Goal: Transaction & Acquisition: Purchase product/service

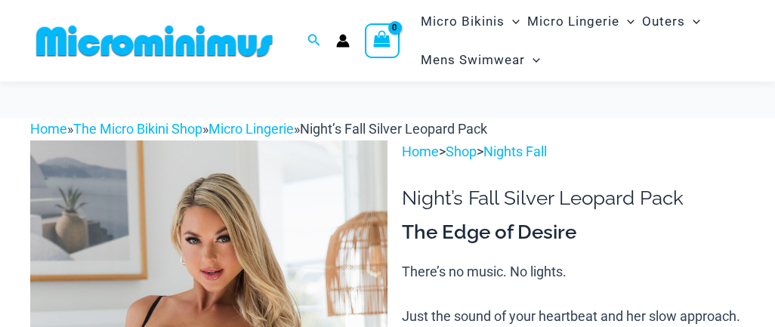
scroll to position [117, 0]
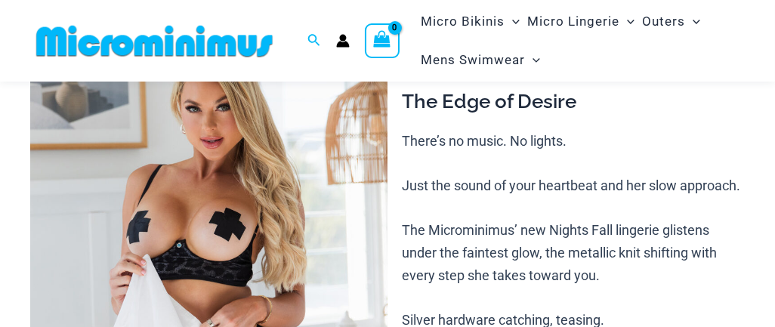
click at [227, 176] on img at bounding box center [208, 277] width 357 height 536
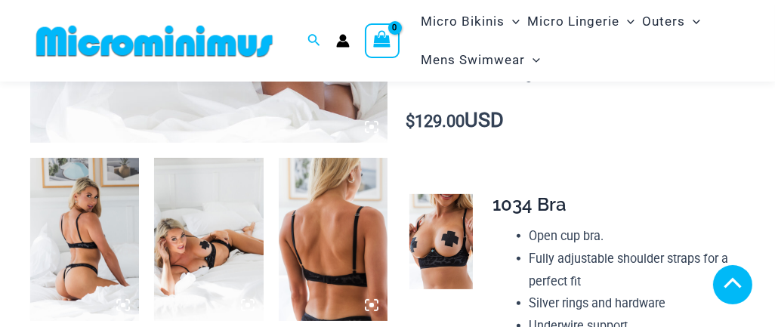
scroll to position [524, 0]
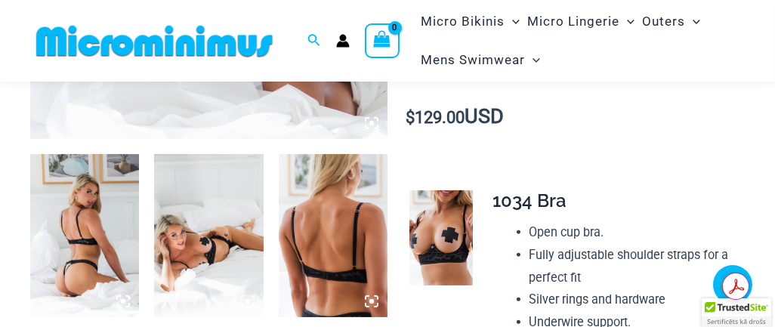
click at [79, 227] on img at bounding box center [84, 235] width 109 height 163
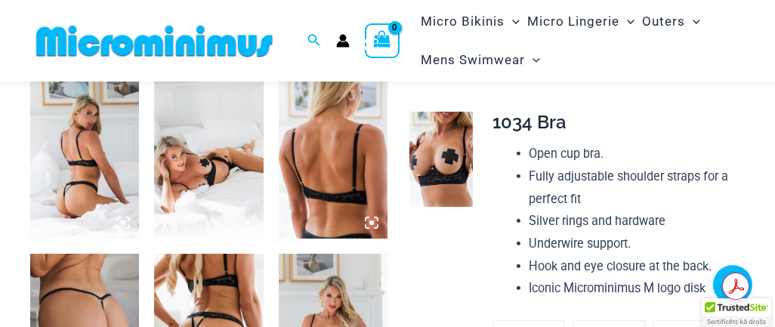
scroll to position [675, 0]
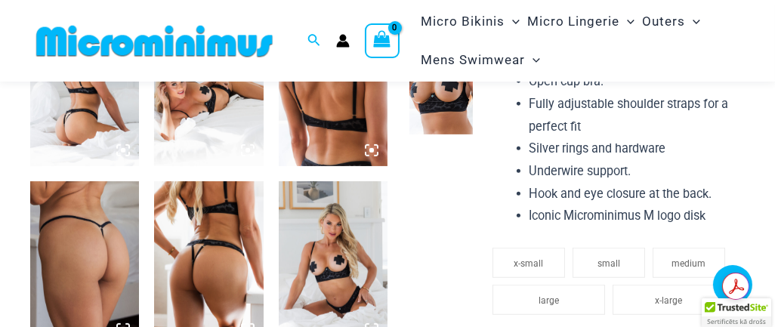
click at [76, 270] on img at bounding box center [84, 262] width 109 height 163
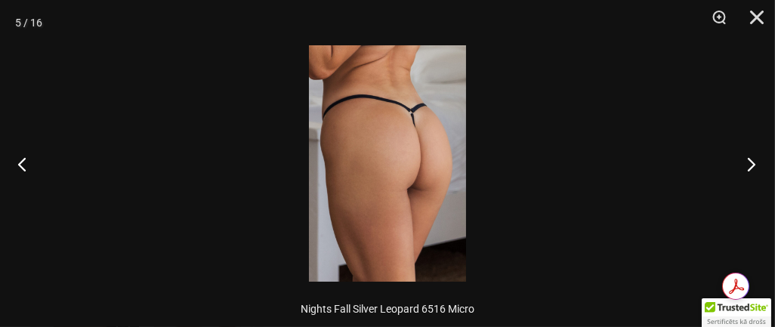
click at [753, 161] on button "Next" at bounding box center [746, 164] width 57 height 76
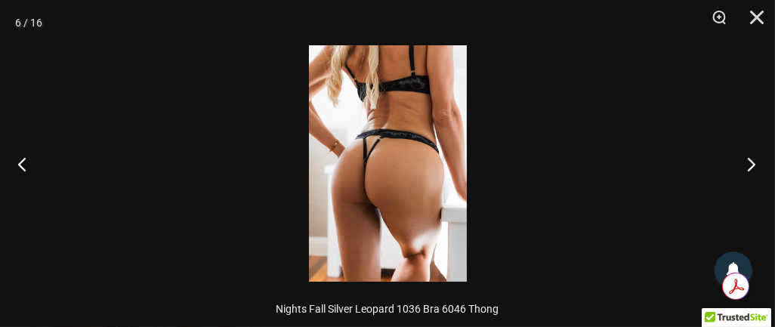
click at [753, 161] on button "Next" at bounding box center [746, 164] width 57 height 76
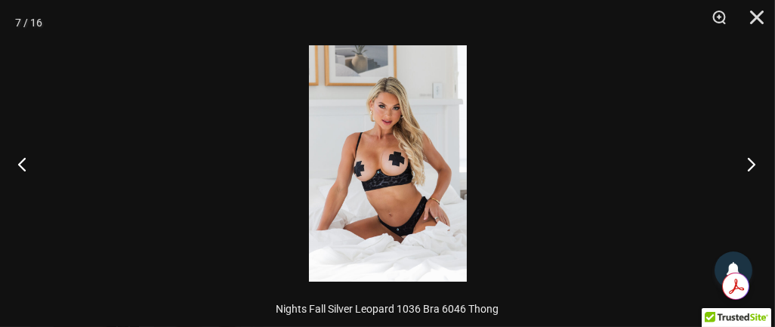
click at [753, 161] on button "Next" at bounding box center [746, 164] width 57 height 76
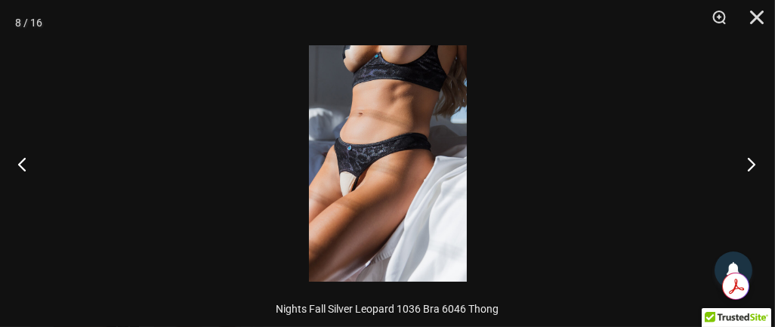
click at [753, 161] on button "Next" at bounding box center [746, 164] width 57 height 76
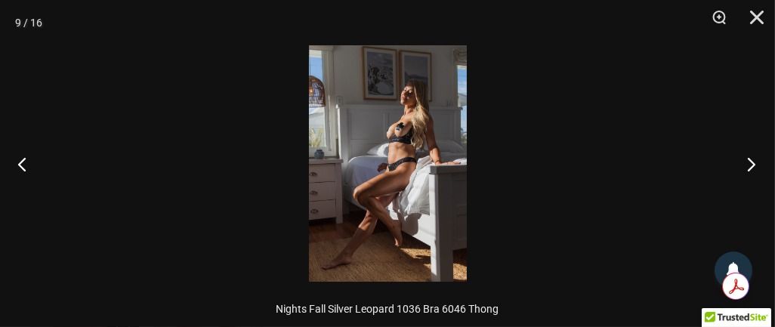
click at [753, 161] on button "Next" at bounding box center [746, 164] width 57 height 76
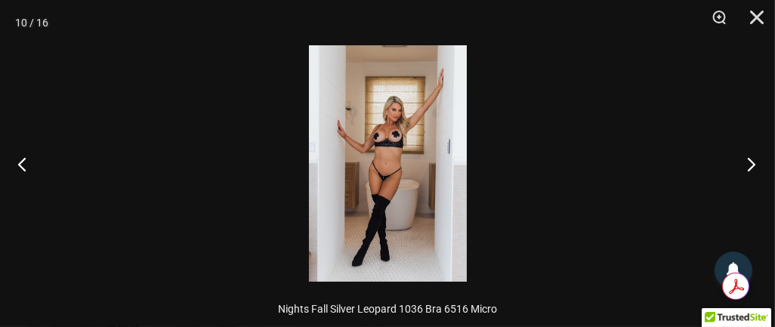
click at [753, 161] on button "Next" at bounding box center [746, 164] width 57 height 76
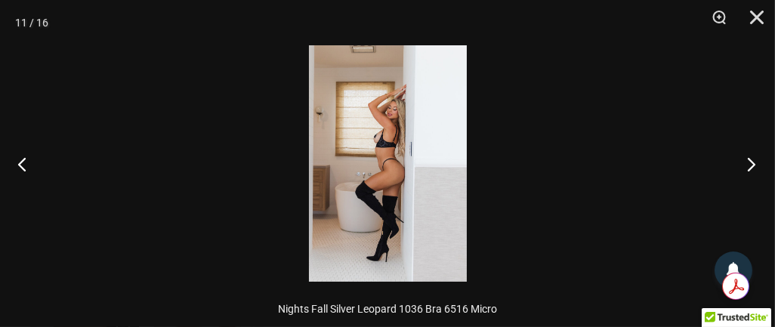
click at [753, 161] on button "Next" at bounding box center [746, 164] width 57 height 76
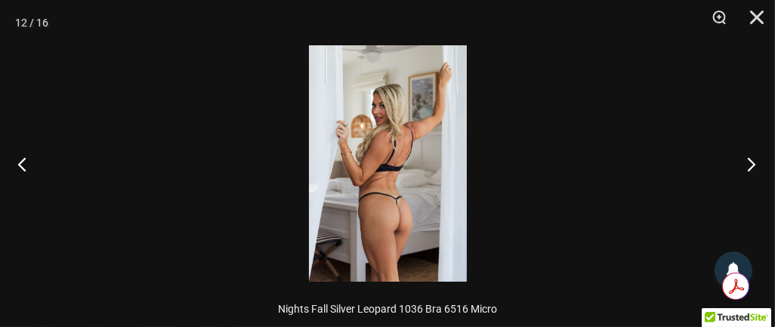
click at [753, 161] on button "Next" at bounding box center [746, 164] width 57 height 76
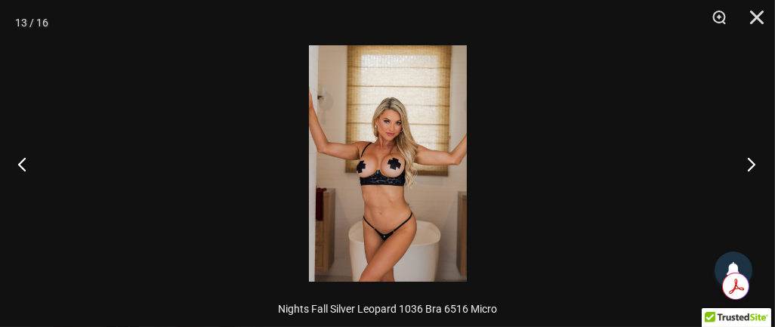
click at [753, 161] on button "Next" at bounding box center [746, 164] width 57 height 76
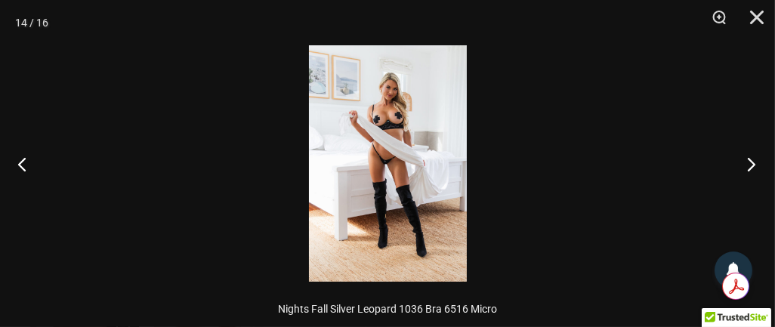
click at [753, 161] on button "Next" at bounding box center [746, 164] width 57 height 76
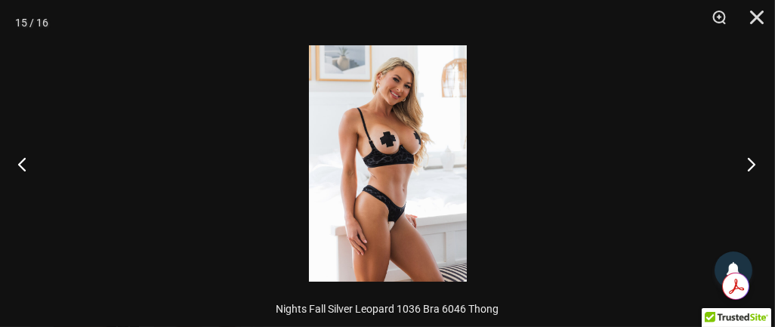
click at [753, 161] on button "Next" at bounding box center [746, 164] width 57 height 76
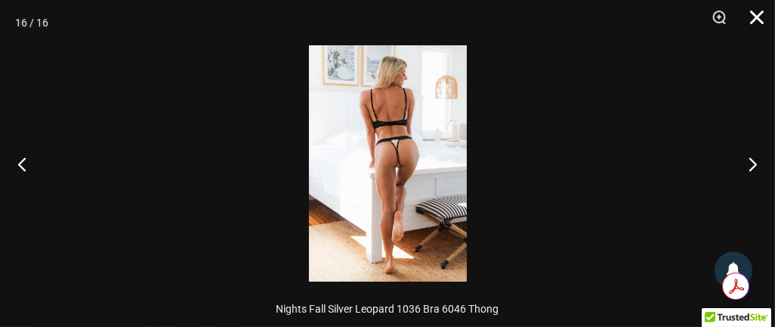
click at [758, 16] on button "Close" at bounding box center [752, 22] width 38 height 45
